Goal: Find specific page/section: Find specific page/section

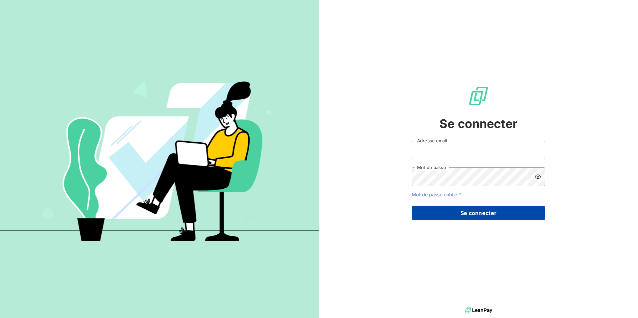
type input "[EMAIL_ADDRESS][DOMAIN_NAME]"
click at [451, 211] on button "Se connecter" at bounding box center [478, 213] width 133 height 14
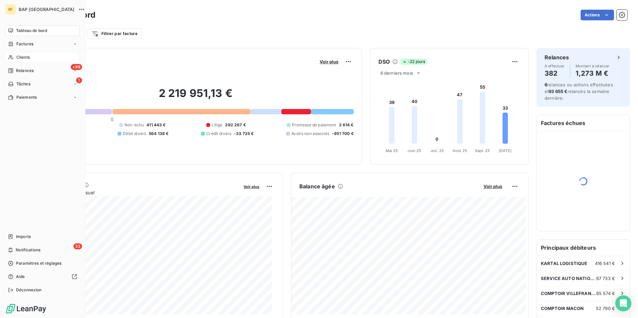
click at [15, 61] on div "Clients" at bounding box center [42, 57] width 74 height 11
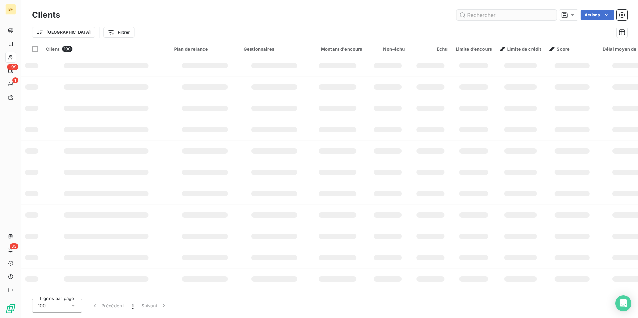
click at [488, 14] on input "text" at bounding box center [506, 15] width 100 height 11
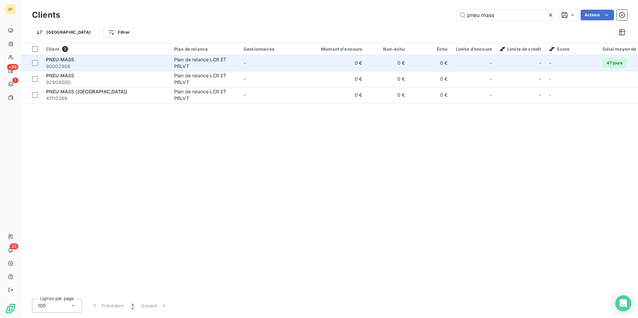
type input "pneu mass"
click at [85, 63] on span "90002908" at bounding box center [106, 66] width 120 height 7
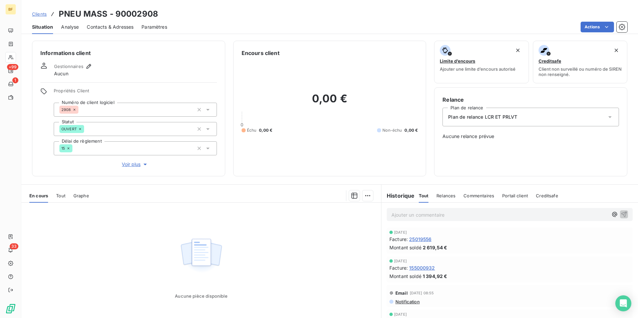
click at [64, 198] on div "Tout" at bounding box center [60, 196] width 9 height 14
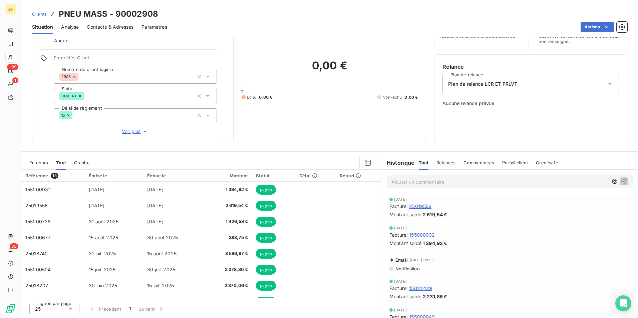
click at [106, 30] on span "Contacts & Adresses" at bounding box center [110, 27] width 47 height 7
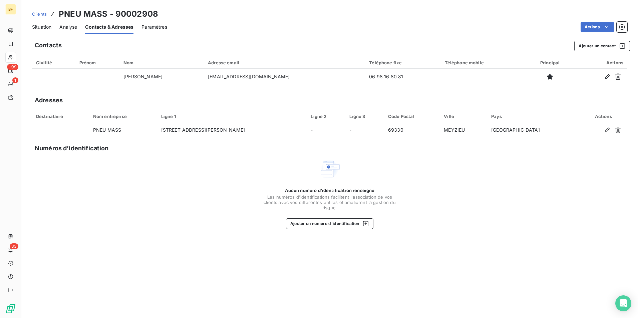
click at [47, 27] on span "Situation" at bounding box center [41, 27] width 19 height 7
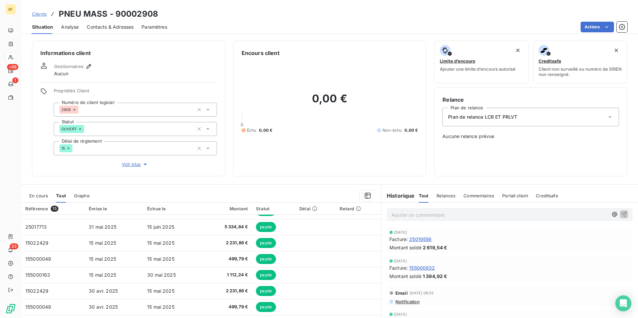
scroll to position [124, 0]
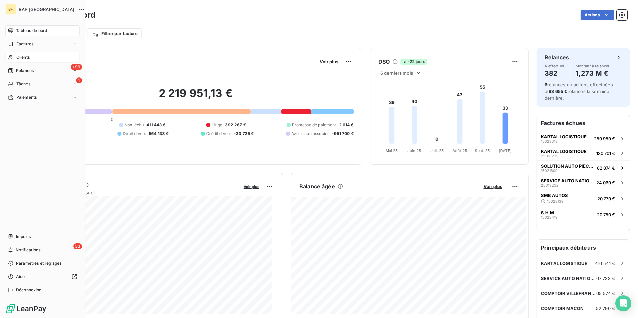
click at [28, 58] on span "Clients" at bounding box center [22, 57] width 13 height 6
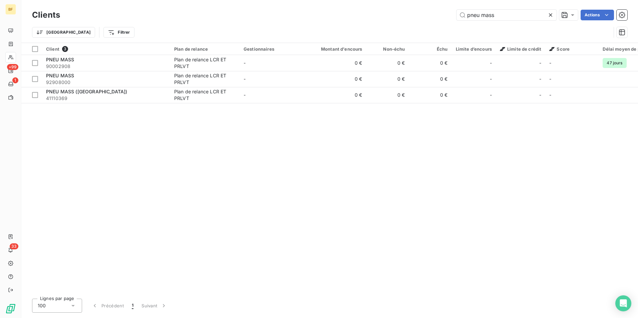
drag, startPoint x: 498, startPoint y: 17, endPoint x: 408, endPoint y: 12, distance: 90.6
click at [408, 12] on div "pneu mass Actions" at bounding box center [347, 15] width 559 height 11
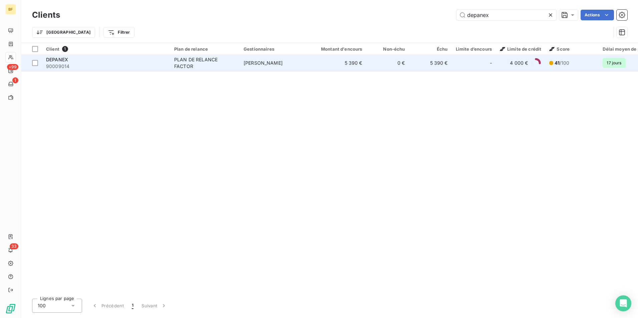
type input "depanex"
click at [159, 64] on span "90009014" at bounding box center [106, 66] width 120 height 7
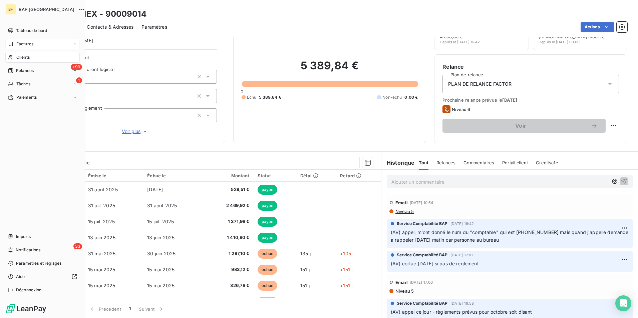
drag, startPoint x: 13, startPoint y: 56, endPoint x: 42, endPoint y: 47, distance: 30.1
click at [13, 56] on icon at bounding box center [11, 57] width 6 height 5
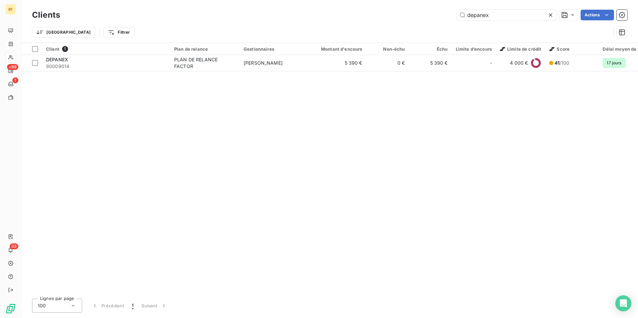
drag, startPoint x: 443, startPoint y: 9, endPoint x: 420, endPoint y: 9, distance: 22.7
click at [420, 9] on div "Clients depanex Actions" at bounding box center [329, 15] width 595 height 14
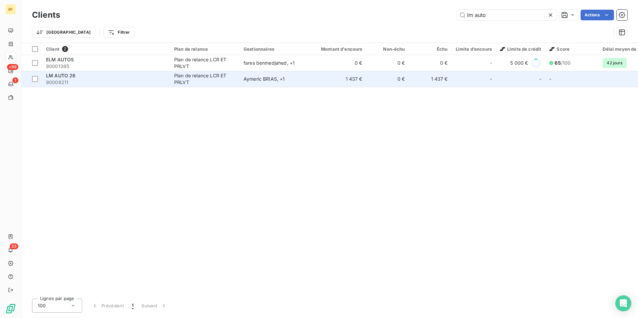
type input "lm auto"
click at [91, 78] on div "LM AUTO 26" at bounding box center [106, 75] width 120 height 7
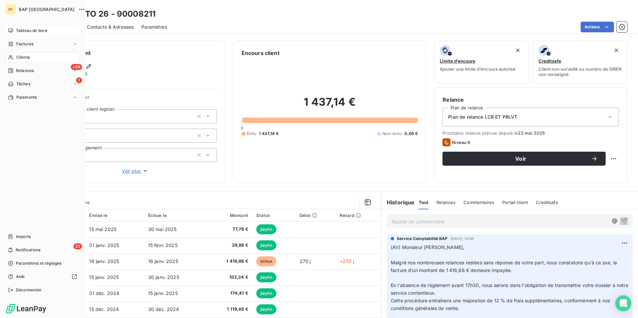
click at [16, 33] on div "Tableau de bord" at bounding box center [42, 30] width 74 height 11
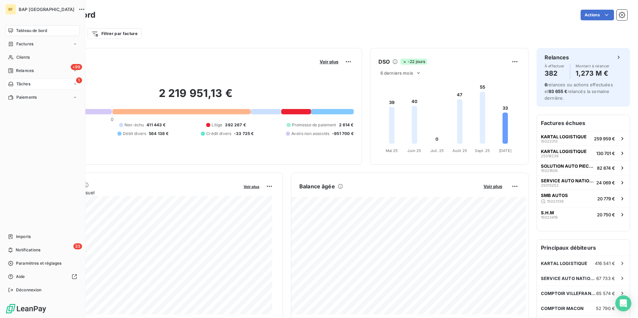
click at [30, 84] on span "Tâches" at bounding box center [23, 84] width 14 height 6
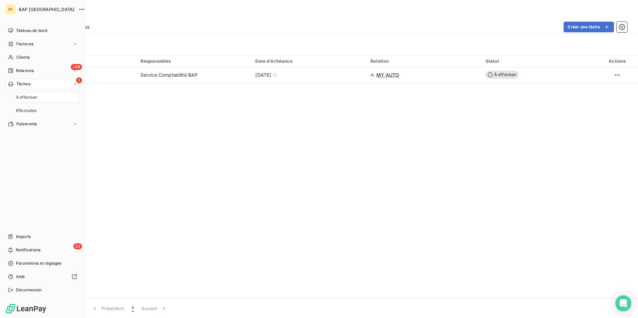
click at [33, 98] on span "À effectuer" at bounding box center [27, 97] width 22 height 6
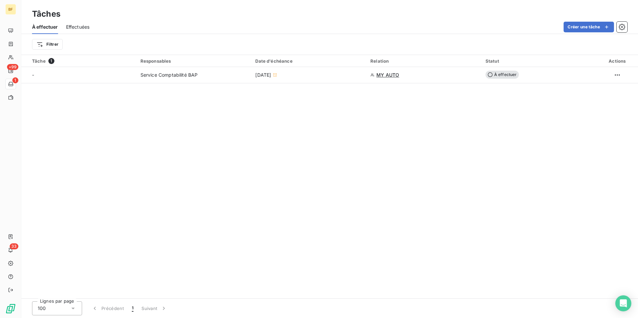
click at [236, 119] on div "Tâche 1 Responsables Date d'échéance Relation Statut Actions - Service Comptabi…" at bounding box center [329, 177] width 616 height 244
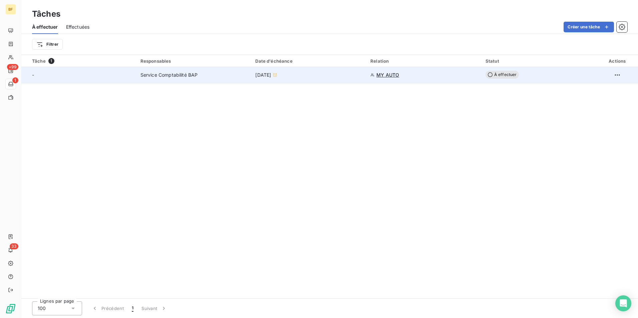
click at [389, 77] on span "MY AUTO" at bounding box center [387, 75] width 23 height 7
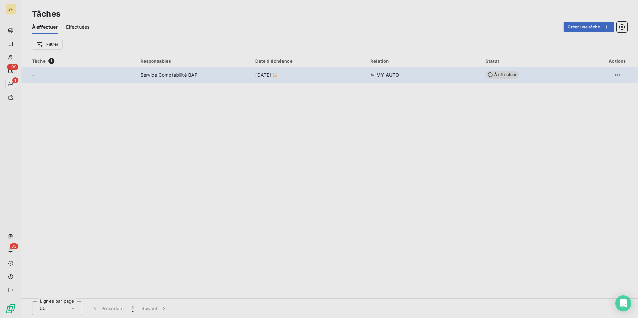
type input "10/10/2025"
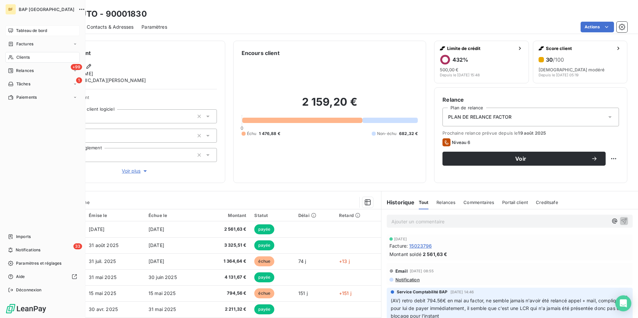
click at [11, 27] on div "Tableau de bord" at bounding box center [42, 30] width 74 height 11
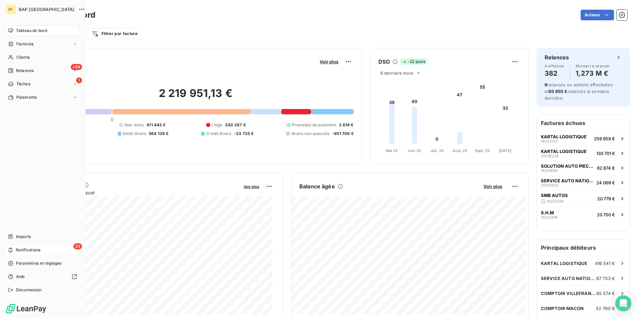
click at [36, 253] on div "33 Notifications" at bounding box center [42, 250] width 74 height 11
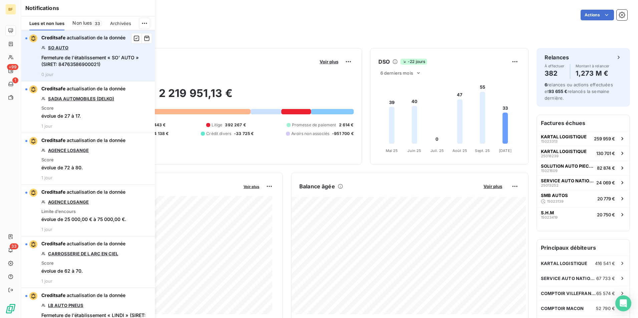
click at [60, 47] on link "SO AUTO" at bounding box center [58, 47] width 20 height 5
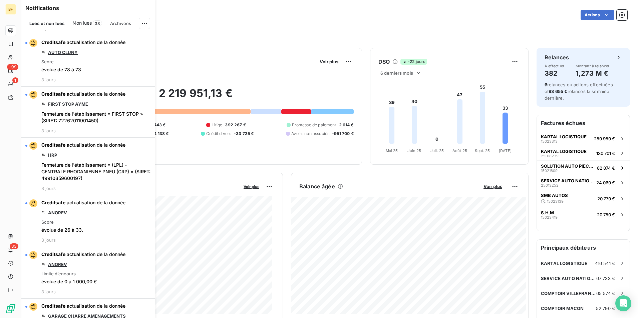
scroll to position [934, 0]
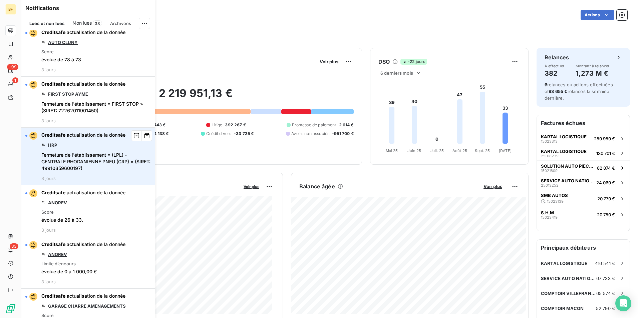
click at [51, 145] on link "HRP" at bounding box center [52, 144] width 9 height 5
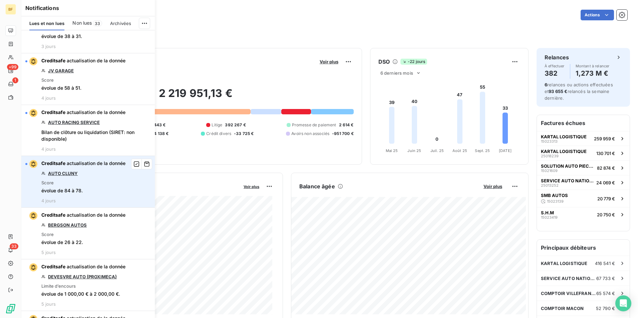
scroll to position [1568, 0]
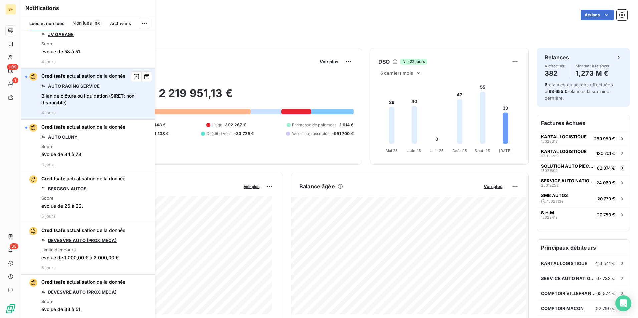
click at [73, 87] on link "AUTO RACING SERVICE" at bounding box center [74, 85] width 52 height 5
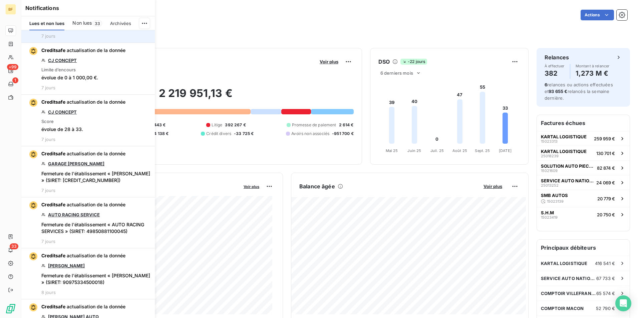
scroll to position [2368, 0]
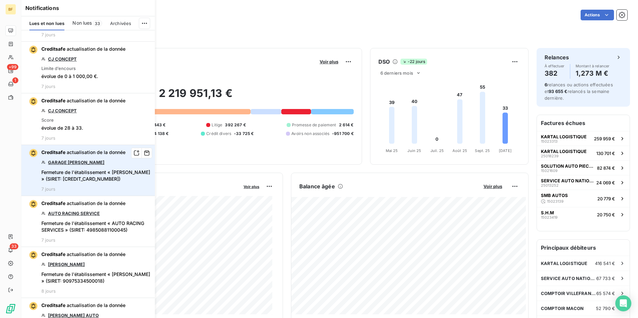
click at [88, 162] on link "GARAGE BERGEON PATRICK" at bounding box center [76, 162] width 56 height 5
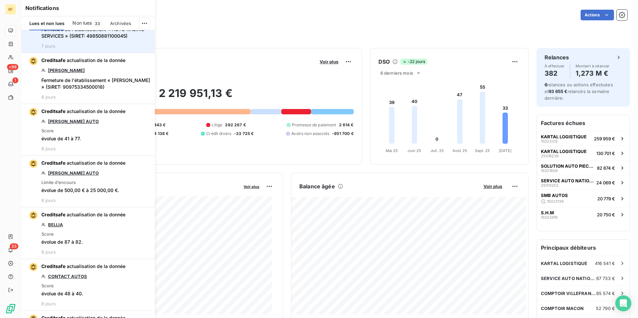
scroll to position [2568, 0]
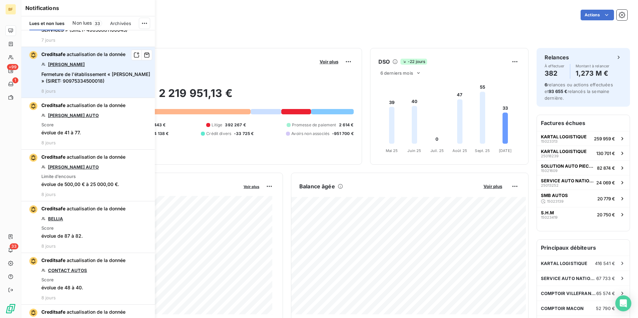
click at [55, 63] on link "BAILLY" at bounding box center [66, 64] width 37 height 5
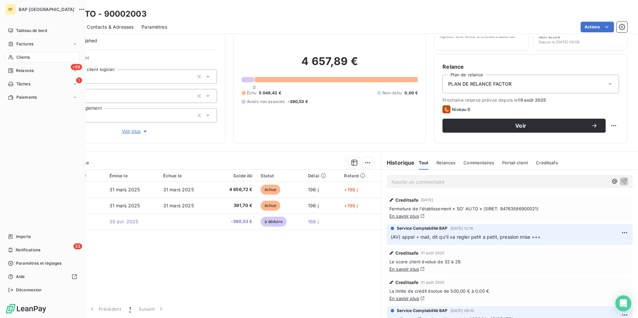
drag, startPoint x: 14, startPoint y: 55, endPoint x: 313, endPoint y: 42, distance: 299.2
click at [14, 55] on div "Clients" at bounding box center [42, 57] width 74 height 11
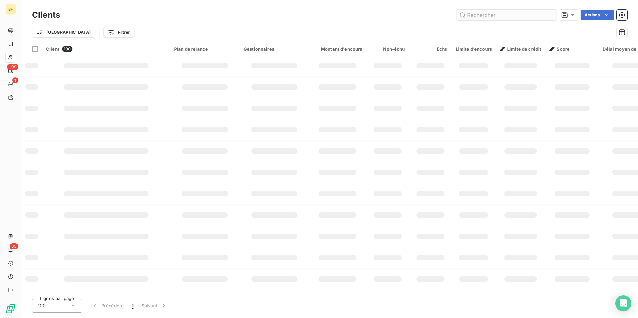
click at [481, 10] on input "text" at bounding box center [506, 15] width 100 height 11
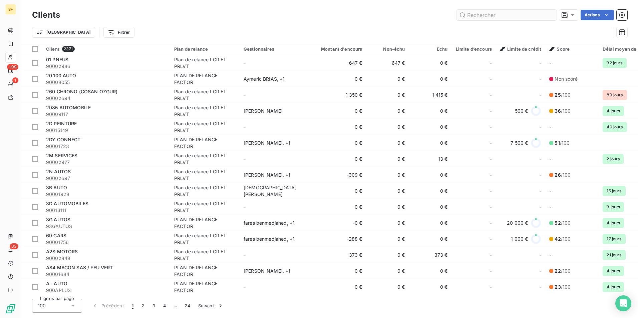
click at [480, 10] on input "text" at bounding box center [506, 15] width 100 height 11
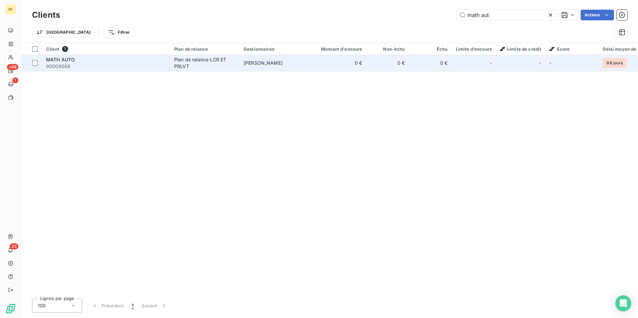
type input "math aut"
click at [163, 60] on div "MATH AUTO" at bounding box center [106, 59] width 120 height 7
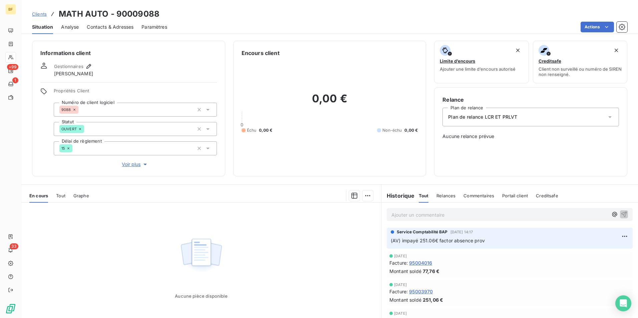
click at [116, 29] on span "Contacts & Adresses" at bounding box center [110, 27] width 47 height 7
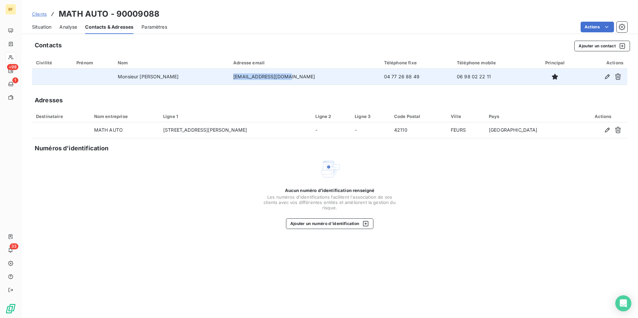
drag, startPoint x: 329, startPoint y: 77, endPoint x: 260, endPoint y: 76, distance: 69.4
click at [260, 76] on td "mathauto42@gmail.com" at bounding box center [304, 77] width 151 height 16
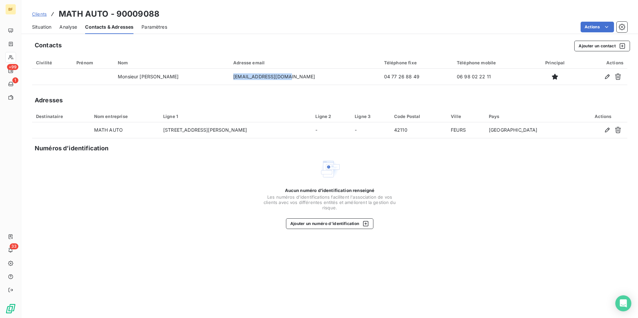
copy td "mathauto42@gmail.com"
click at [34, 25] on span "Situation" at bounding box center [41, 27] width 19 height 7
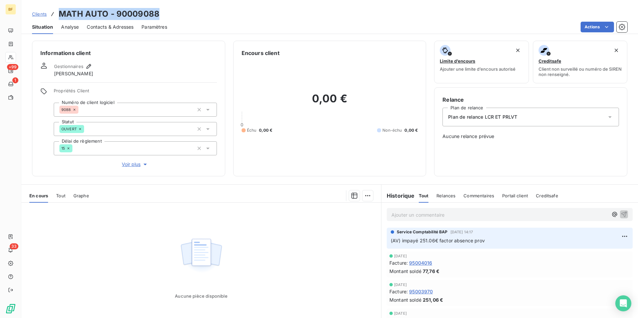
drag, startPoint x: 158, startPoint y: 16, endPoint x: 52, endPoint y: 17, distance: 106.4
click at [52, 17] on div "Clients MATH AUTO - 90009088" at bounding box center [329, 14] width 616 height 12
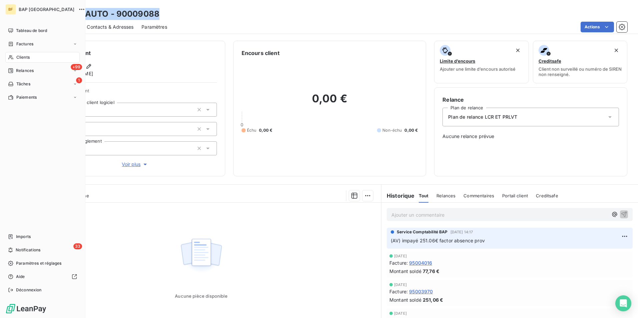
copy h3 "MATH AUTO - 90009088"
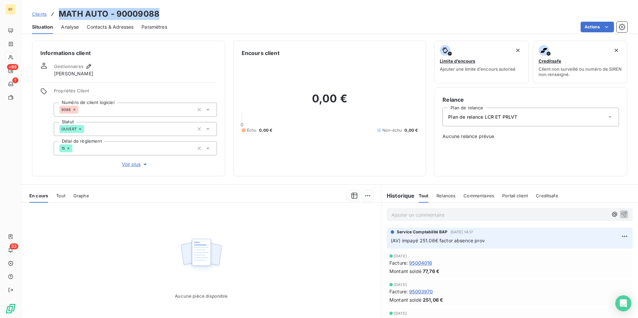
click at [120, 25] on span "Contacts & Adresses" at bounding box center [110, 27] width 47 height 7
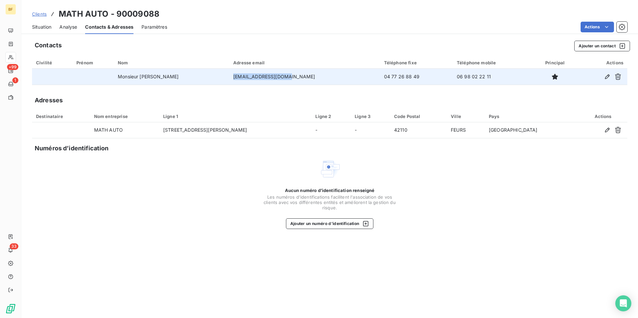
drag, startPoint x: 317, startPoint y: 76, endPoint x: 258, endPoint y: 76, distance: 59.0
click at [258, 76] on td "mathauto42@gmail.com" at bounding box center [304, 77] width 151 height 16
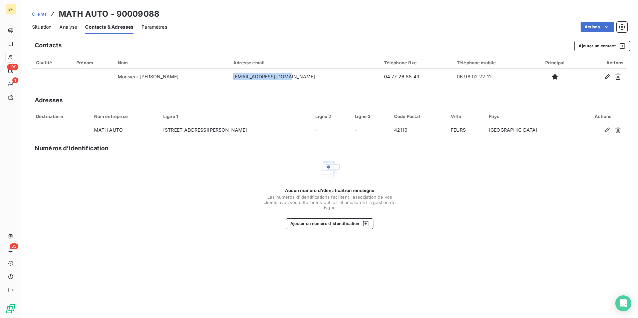
copy td "mathauto42@gmail.com"
drag, startPoint x: 41, startPoint y: 28, endPoint x: 106, endPoint y: 35, distance: 65.4
click at [41, 28] on span "Situation" at bounding box center [41, 27] width 19 height 7
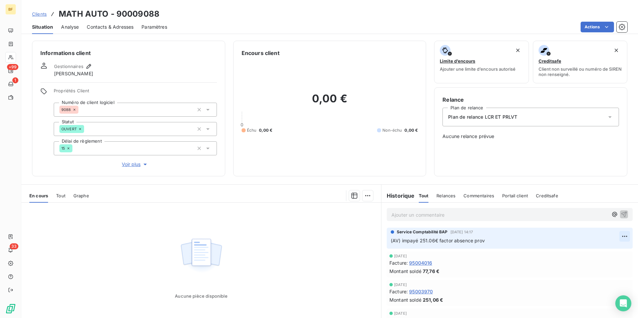
click at [615, 237] on html "BF +99 1 33 Clients MATH AUTO - 90009088 Situation Analyse Contacts & Adresses …" at bounding box center [319, 159] width 638 height 318
click at [596, 254] on div "Editer" at bounding box center [598, 251] width 37 height 11
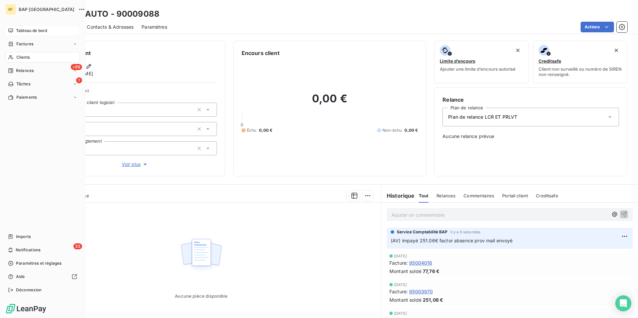
click at [18, 29] on span "Tableau de bord" at bounding box center [31, 31] width 31 height 6
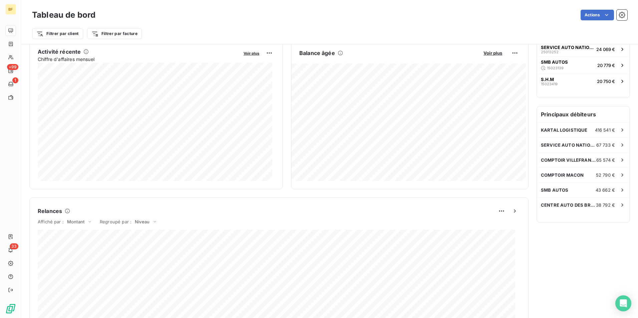
scroll to position [0, 0]
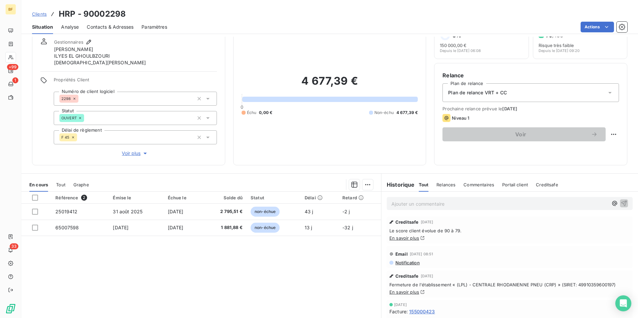
scroll to position [13, 0]
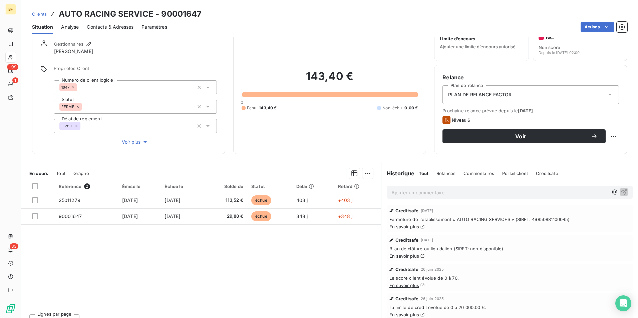
scroll to position [33, 0]
